Goal: Task Accomplishment & Management: Use online tool/utility

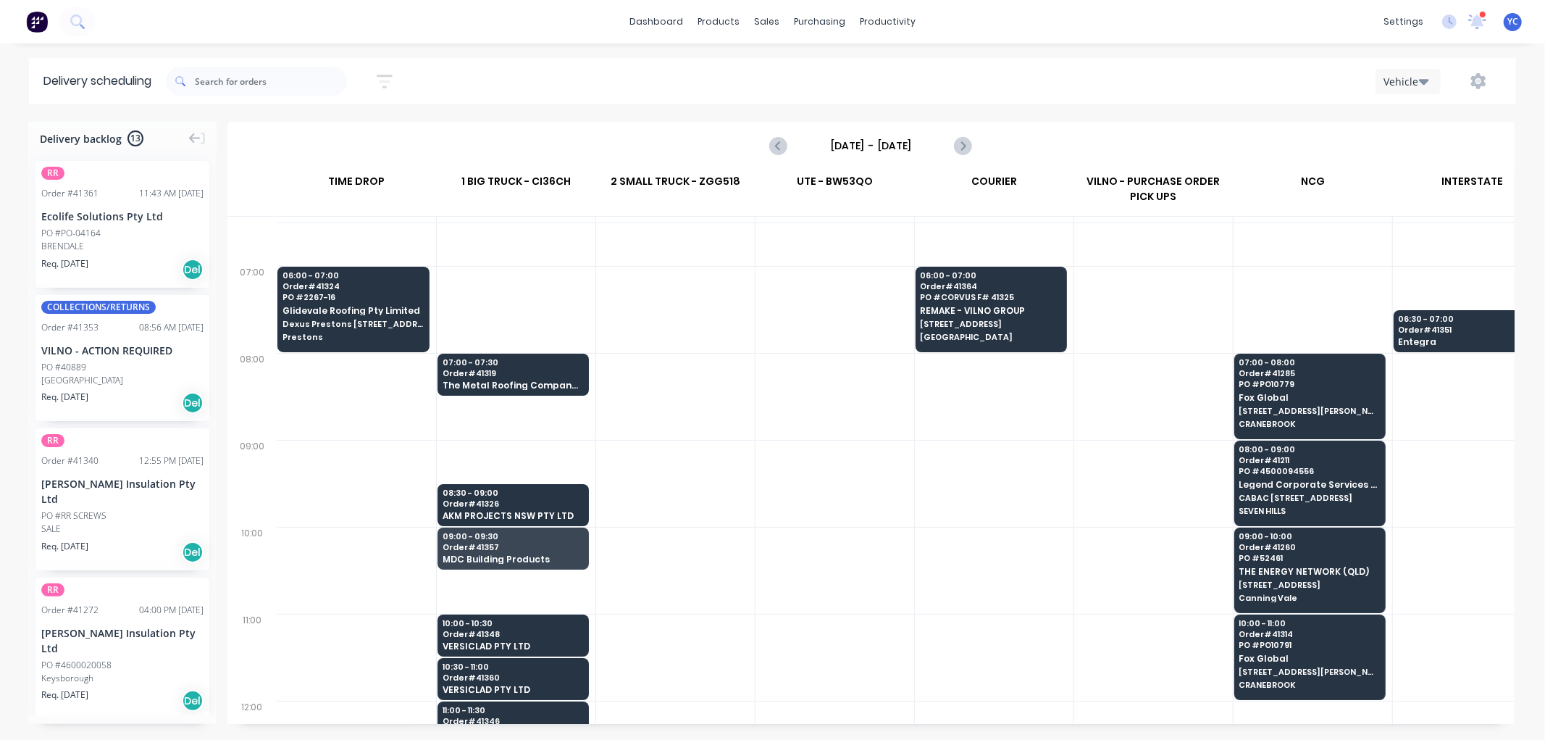
scroll to position [80, 0]
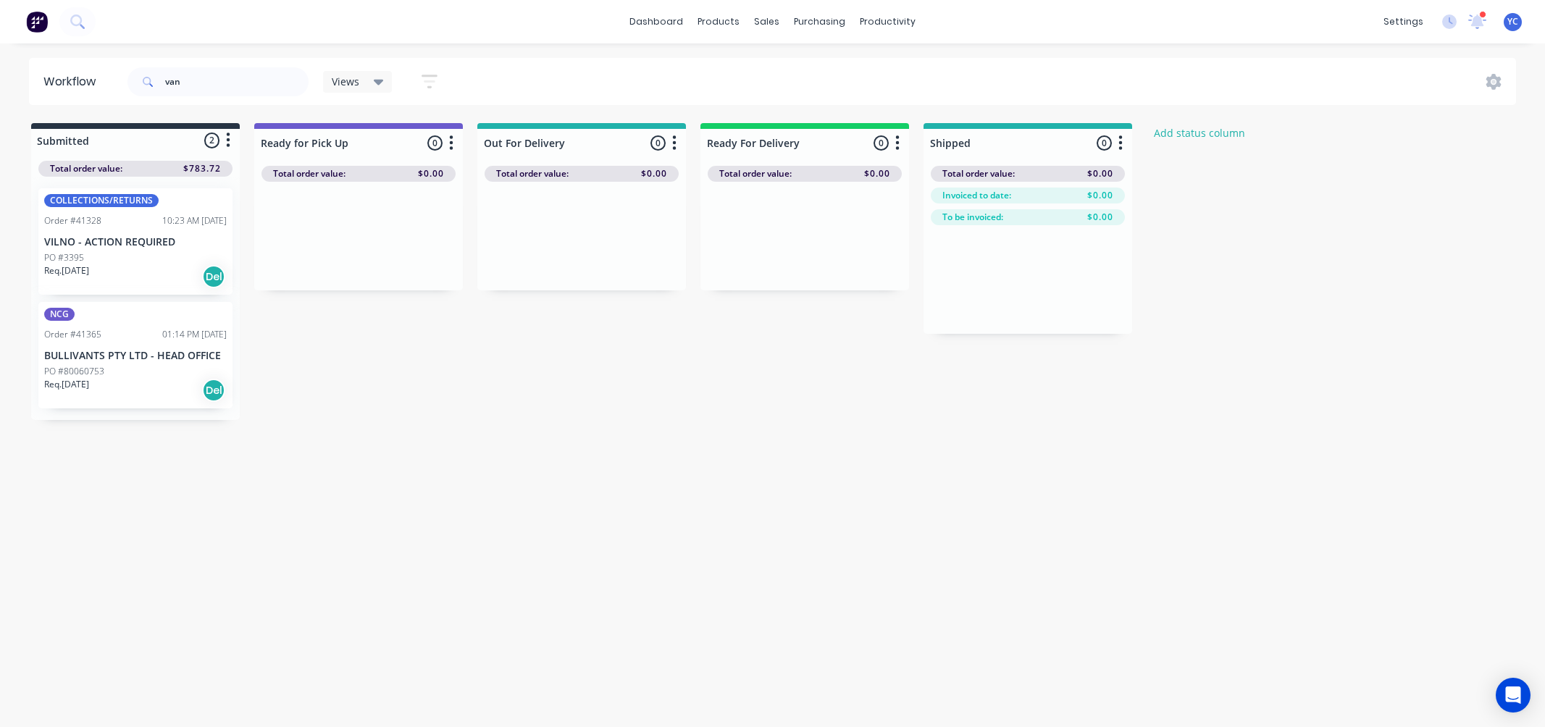
click at [146, 244] on p "VILNO - ACTION REQUIRED" at bounding box center [135, 242] width 183 height 12
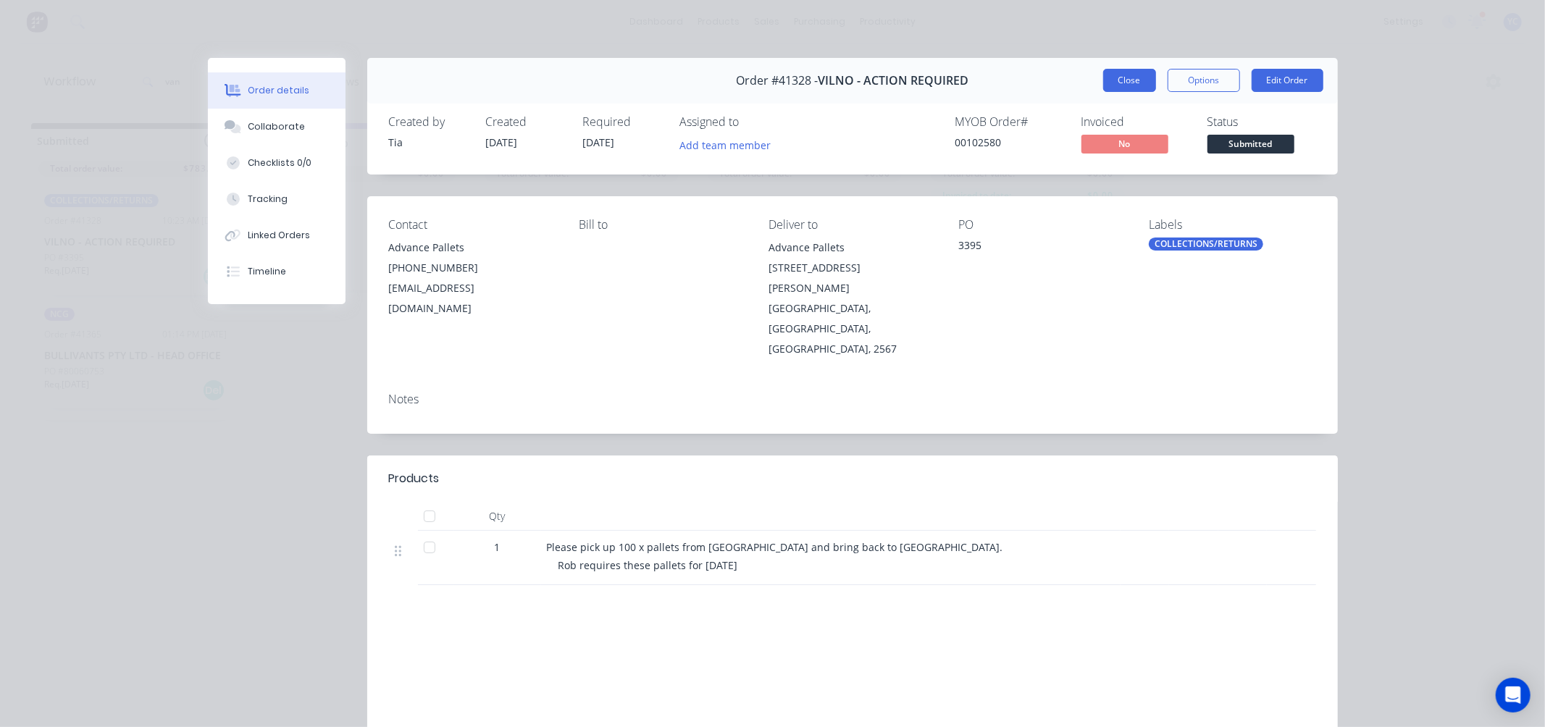
click at [1106, 80] on button "Close" at bounding box center [1129, 80] width 53 height 23
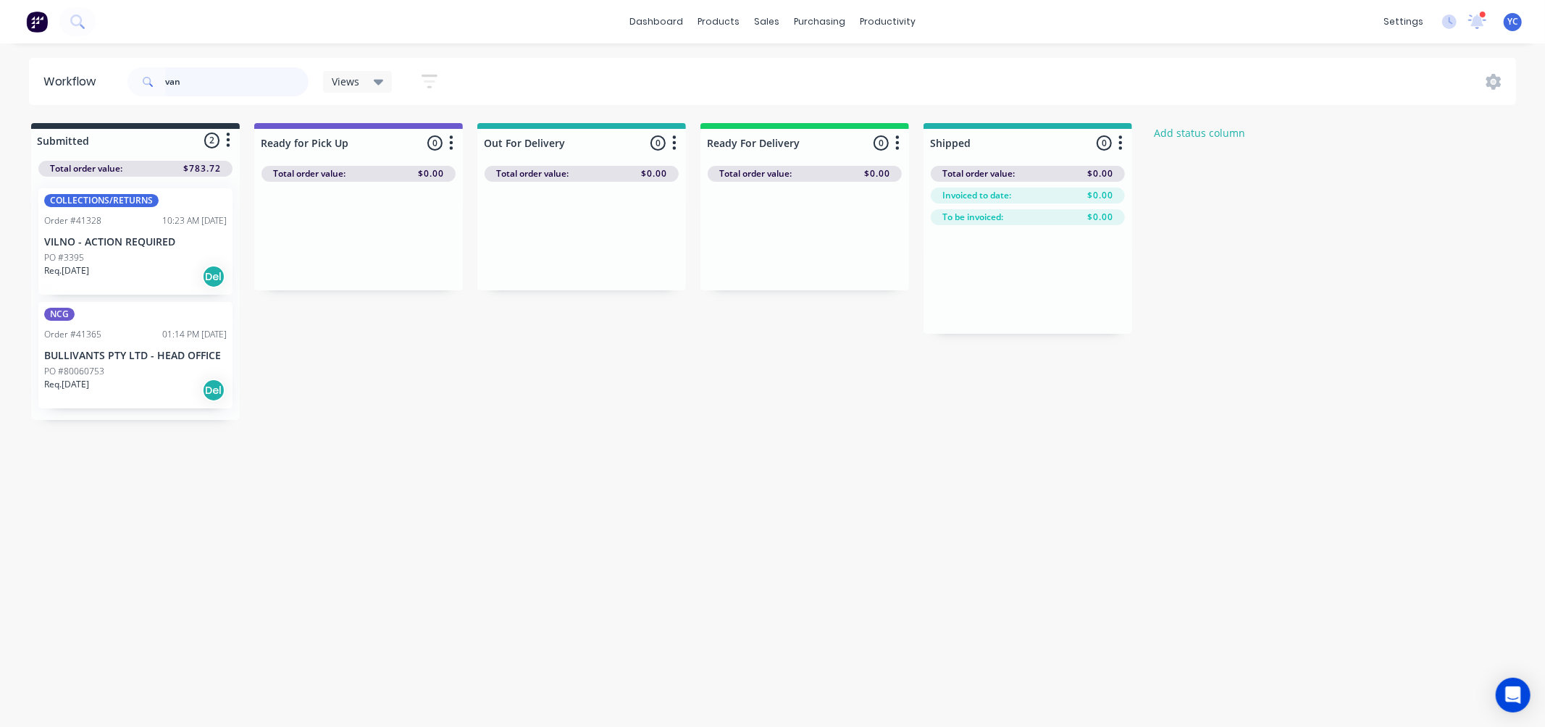
click at [272, 87] on input "van" at bounding box center [236, 81] width 143 height 29
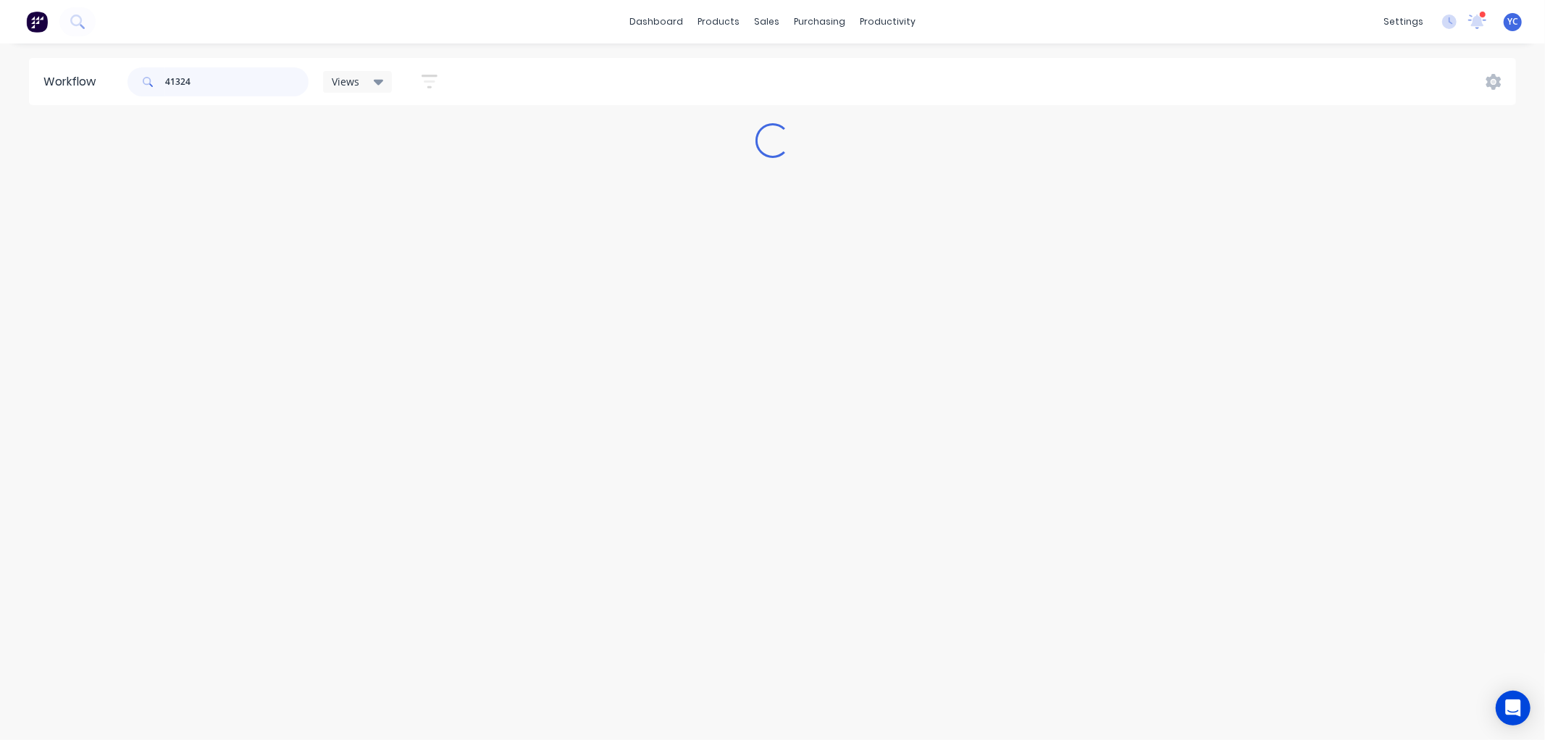
type input "41324"
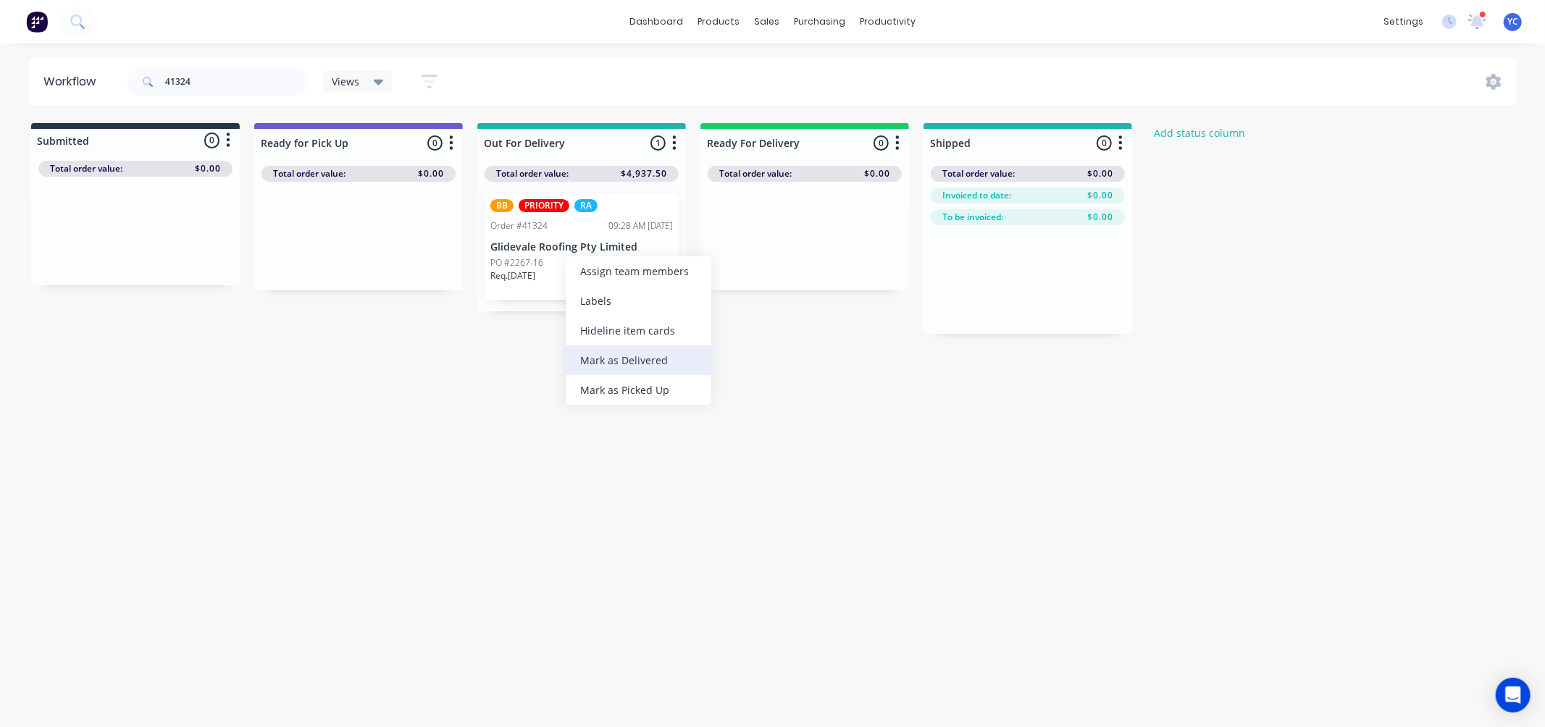
click at [645, 357] on div "Mark as Delivered" at bounding box center [639, 361] width 146 height 30
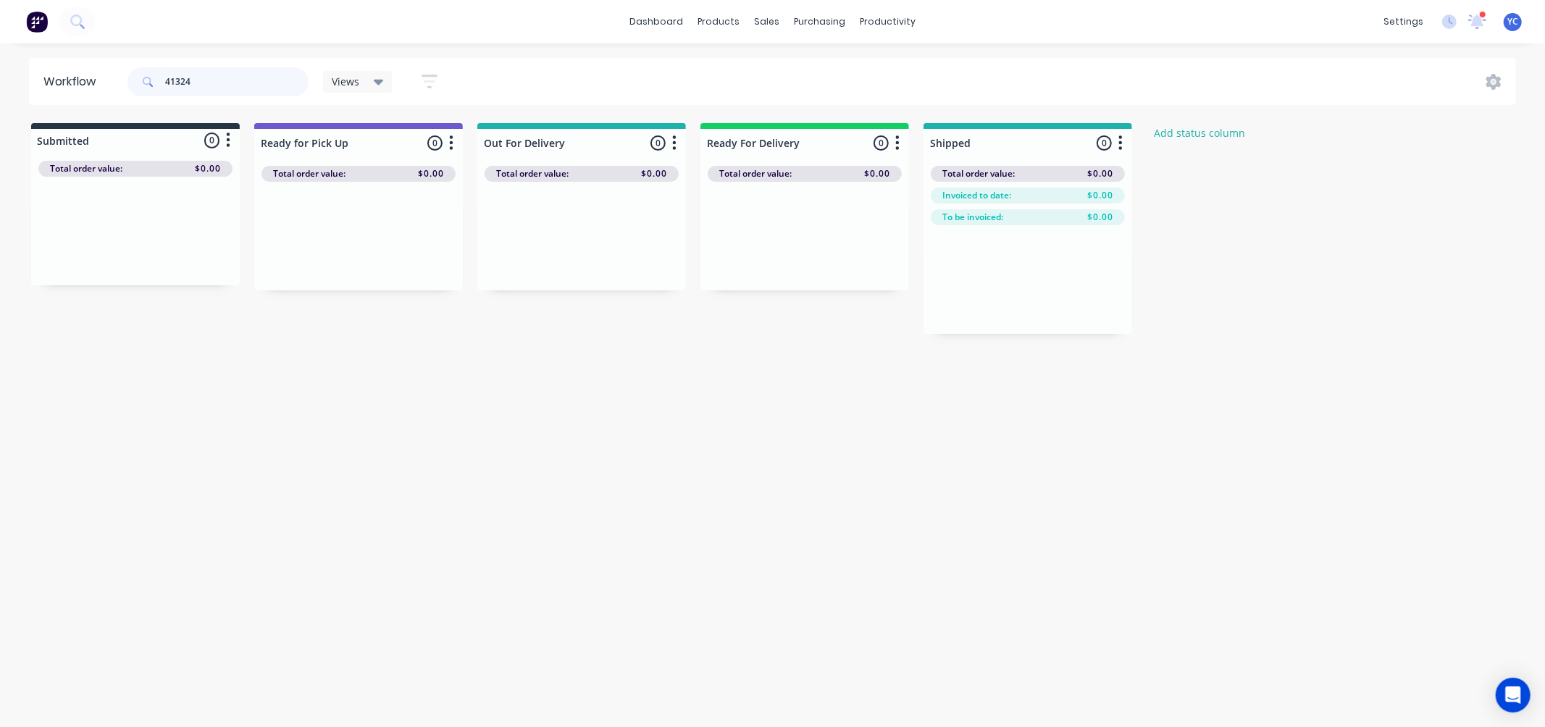
click at [226, 82] on input "41324" at bounding box center [236, 81] width 143 height 29
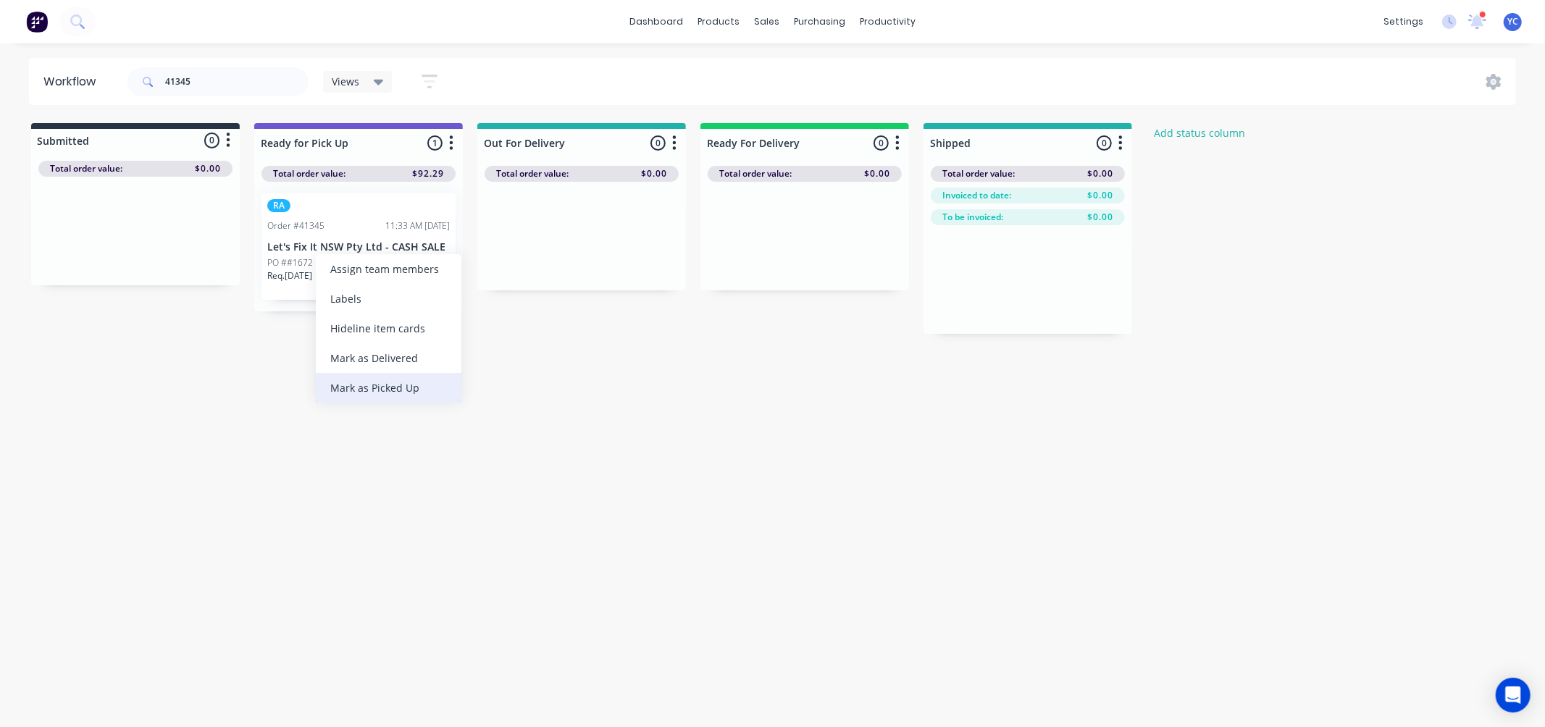
click at [424, 385] on div "Mark as Picked Up" at bounding box center [389, 388] width 146 height 30
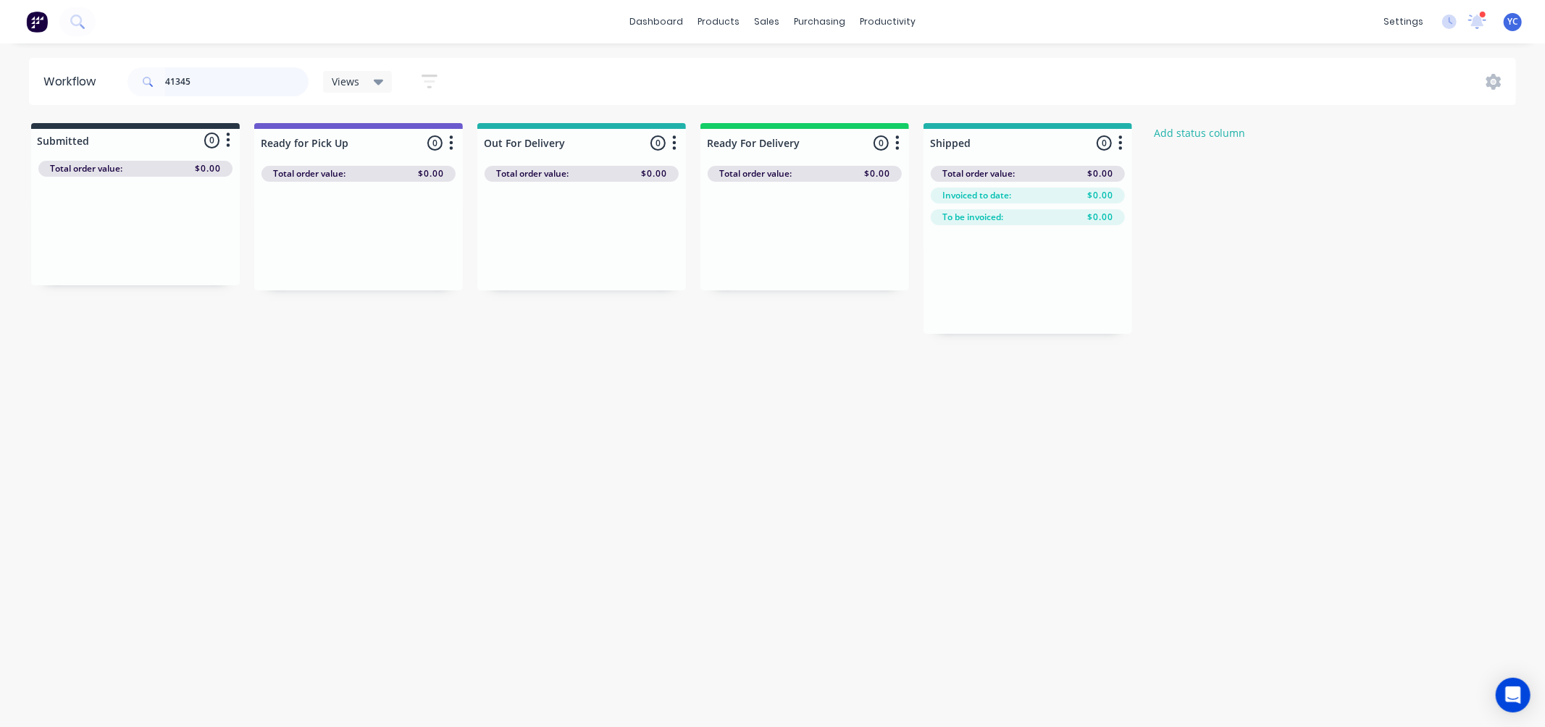
click at [197, 85] on input "41345" at bounding box center [236, 81] width 143 height 29
click at [210, 83] on input "41087" at bounding box center [236, 81] width 143 height 29
click at [728, 354] on div "Workflow 41142 Views Save new view None (Default) edit AL edit ALL edit BB & TH…" at bounding box center [772, 378] width 1545 height 640
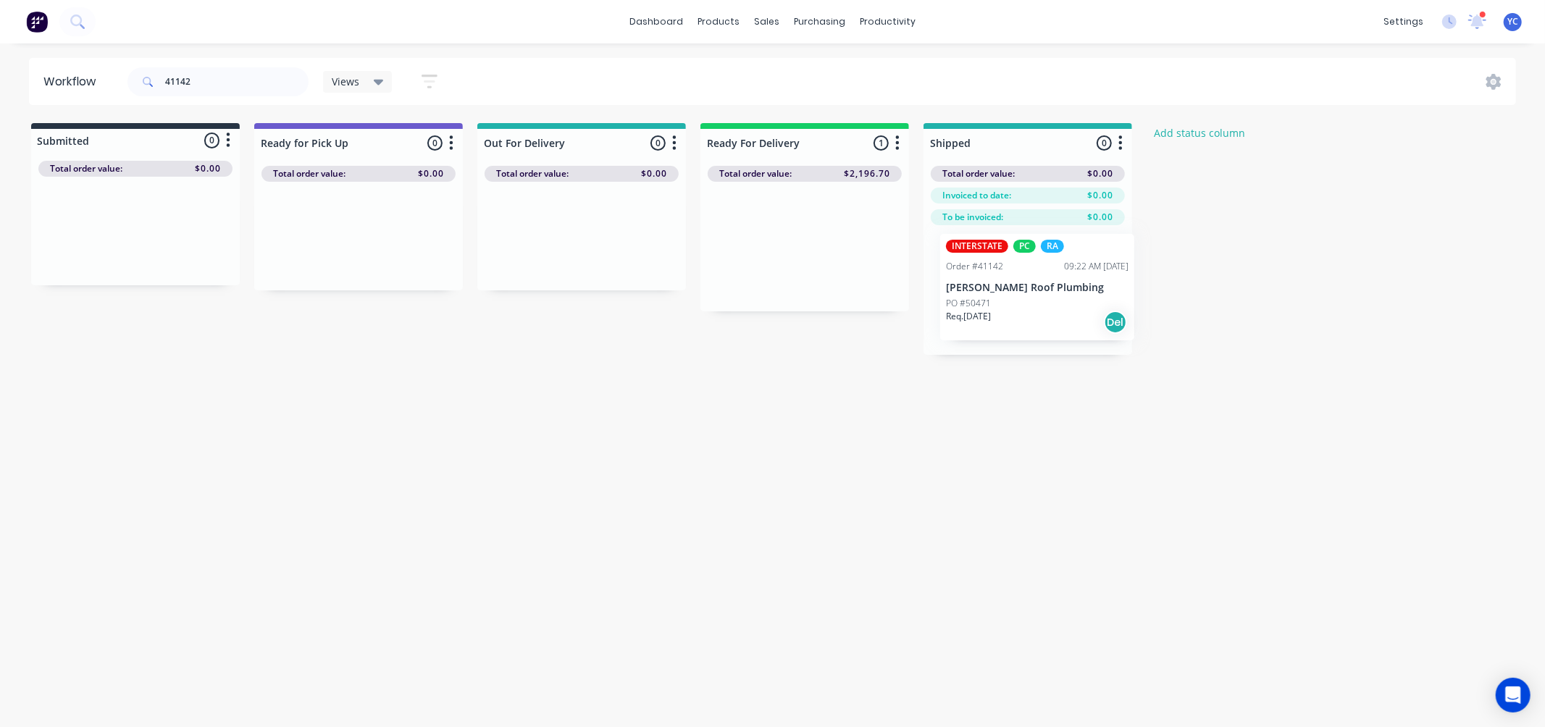
drag, startPoint x: 771, startPoint y: 264, endPoint x: 1009, endPoint y: 305, distance: 241.0
click at [1009, 305] on div "Submitted 0 Status colour #273444 hex #273444 Save Cancel Summaries Total order…" at bounding box center [777, 239] width 1576 height 232
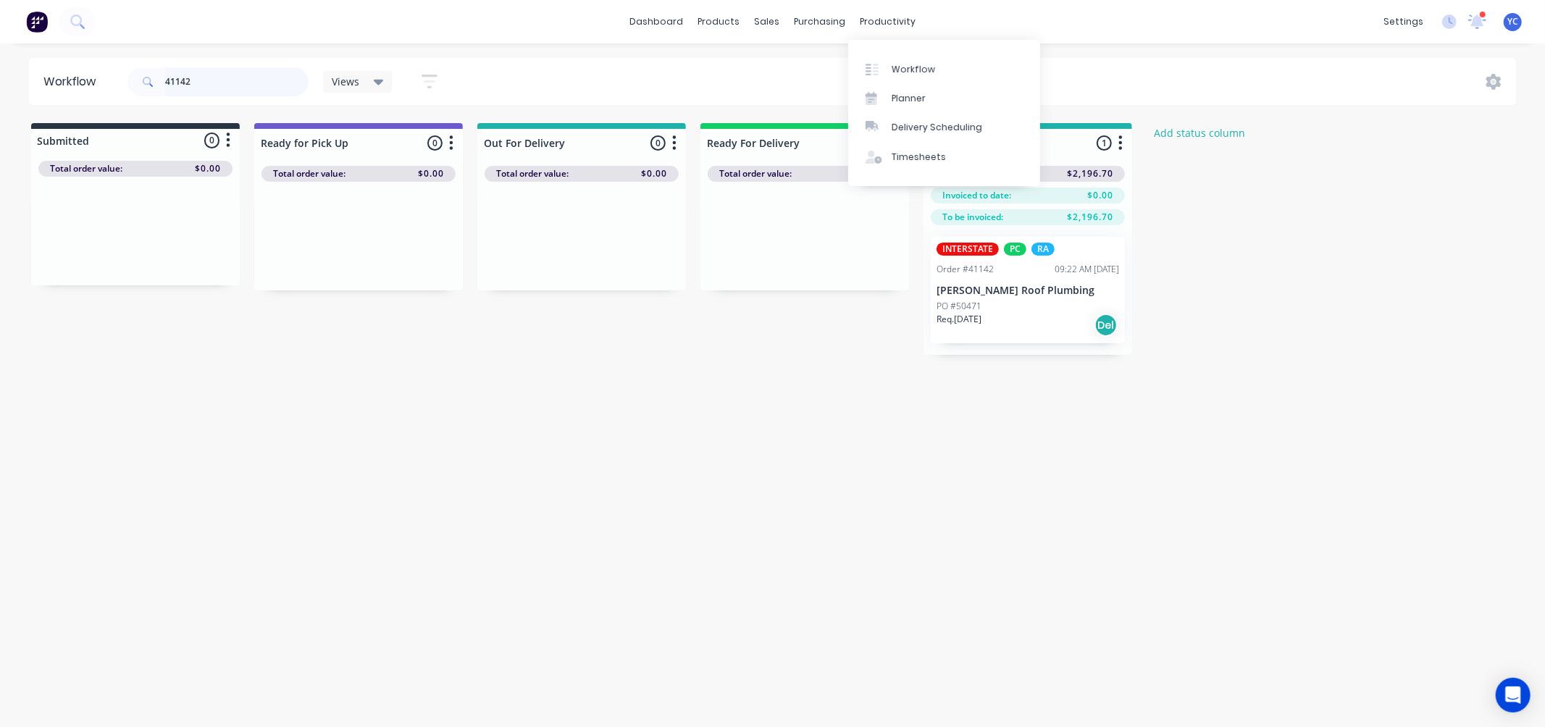
click at [233, 74] on input "41142" at bounding box center [236, 81] width 143 height 29
type input "41374"
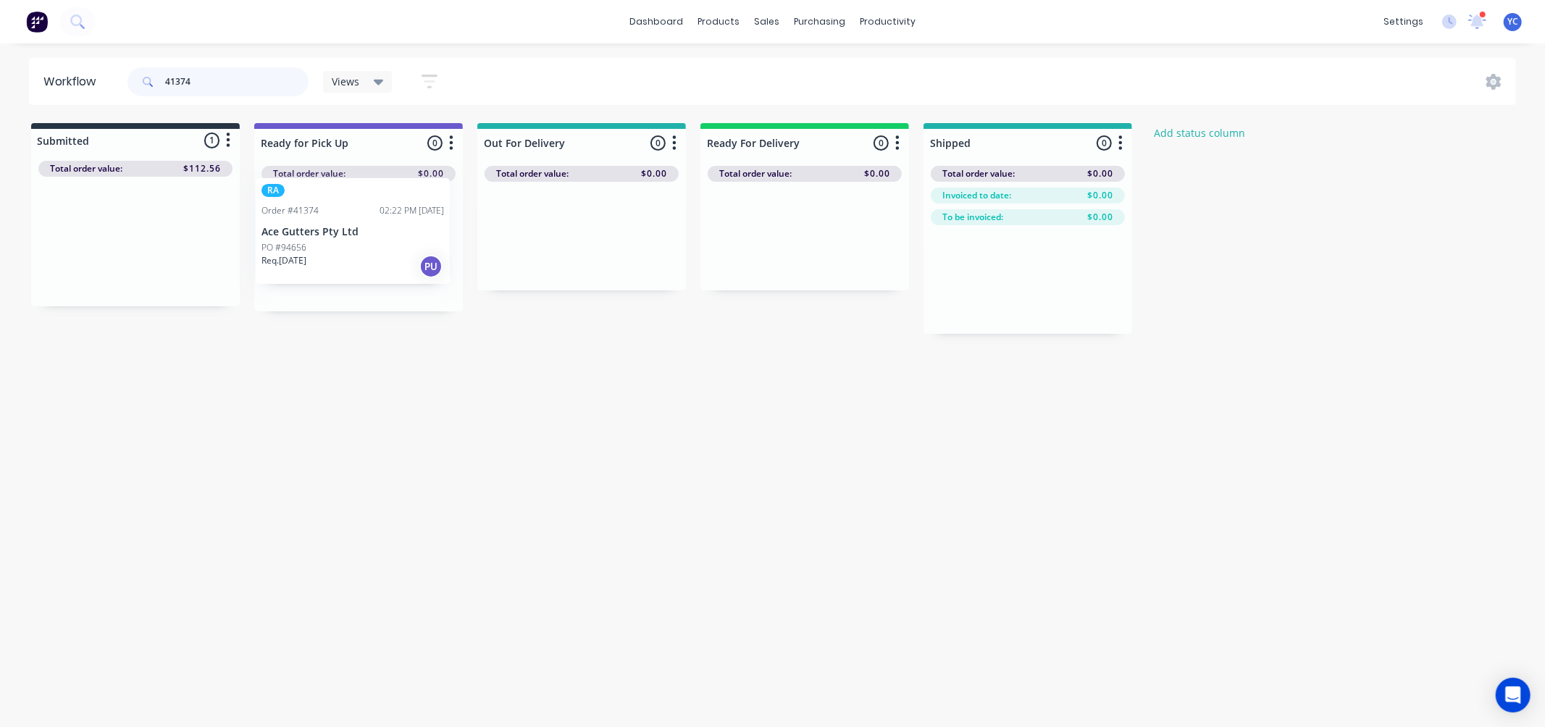
drag, startPoint x: 109, startPoint y: 251, endPoint x: 330, endPoint y: 241, distance: 221.2
click at [330, 241] on div "Submitted 1 Status colour #273444 hex #273444 Save Cancel Summaries Total order…" at bounding box center [777, 228] width 1576 height 211
